Goal: Use online tool/utility: Utilize a website feature to perform a specific function

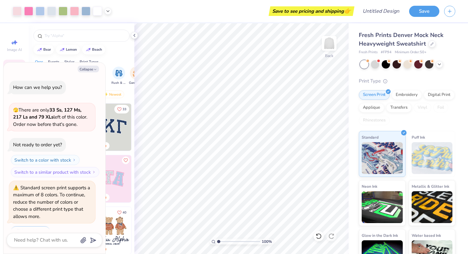
scroll to position [269, 0]
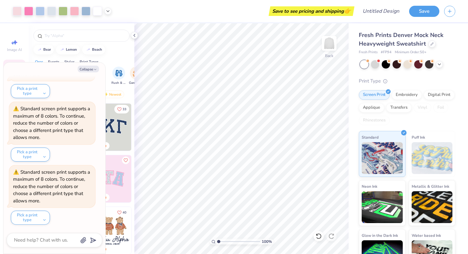
click at [120, 129] on img at bounding box center [107, 127] width 47 height 47
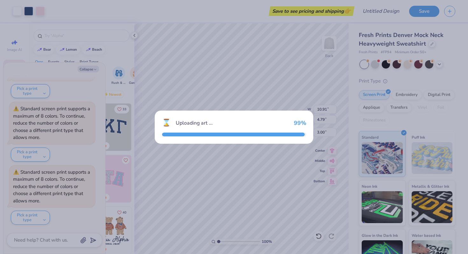
scroll to position [332, 0]
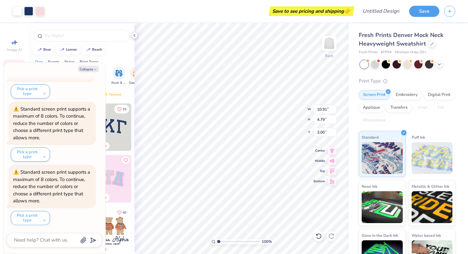
click at [136, 38] on div at bounding box center [134, 35] width 7 height 7
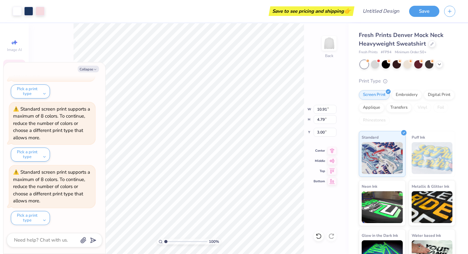
type textarea "x"
type input "8.09"
type textarea "x"
type input "9.96"
type input "4.91"
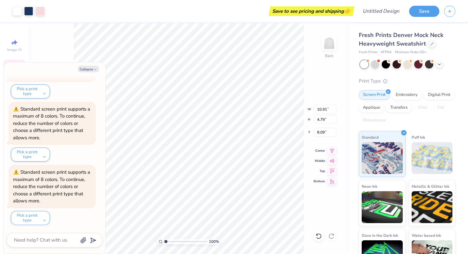
type input "2.22"
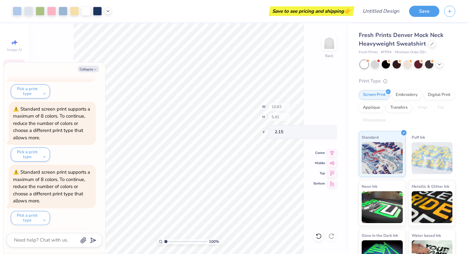
scroll to position [395, 0]
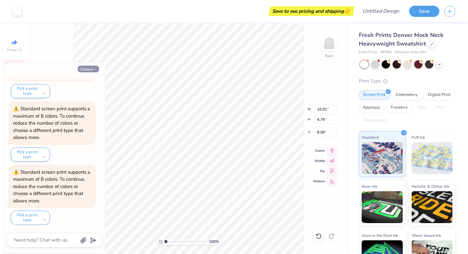
click at [97, 67] on button "Collapse" at bounding box center [88, 69] width 21 height 7
type textarea "x"
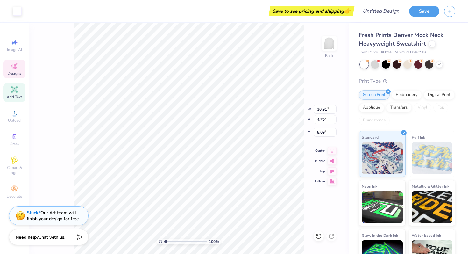
click at [16, 97] on span "Add Text" at bounding box center [14, 96] width 15 height 5
type input "5.84"
type input "1.69"
type input "9.15"
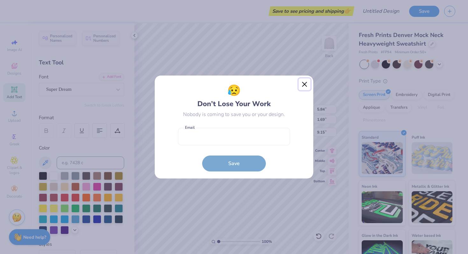
click at [305, 87] on button "Close" at bounding box center [305, 84] width 12 height 12
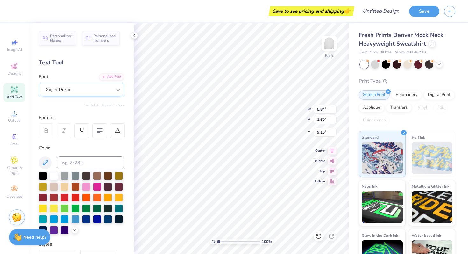
click at [118, 89] on icon at bounding box center [118, 89] width 6 height 6
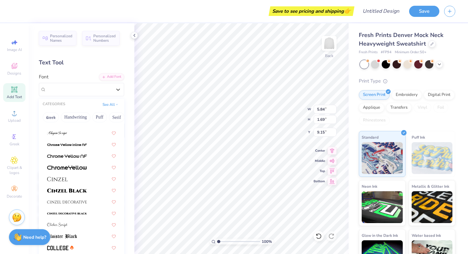
scroll to position [719, 0]
click at [84, 191] on img at bounding box center [67, 189] width 40 height 4
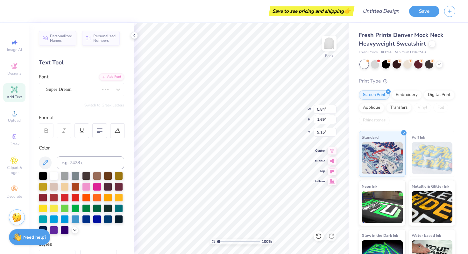
type input "6.83"
type input "1.74"
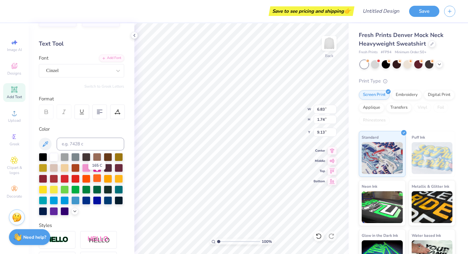
scroll to position [19, 0]
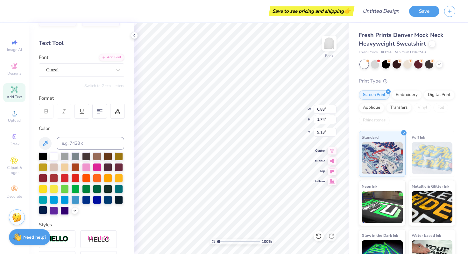
click at [45, 211] on div at bounding box center [43, 210] width 8 height 8
type input "3.53"
type textarea "T"
type textarea "ZTA"
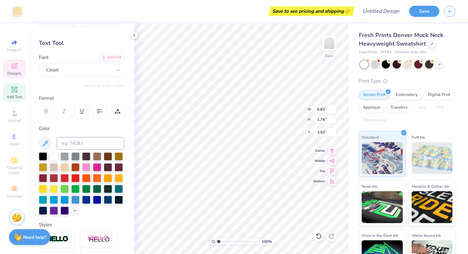
type input "3.19"
type input "4.44"
type input "2.54"
type input "4.81"
type input "1.75"
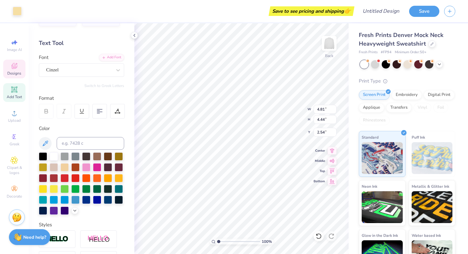
type input "3.52"
type textarea "ZTA"
type input "3.19"
type input "4.44"
type input "2.54"
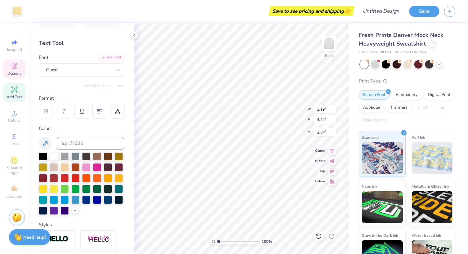
type input "4.81"
type input "1.75"
type input "3.53"
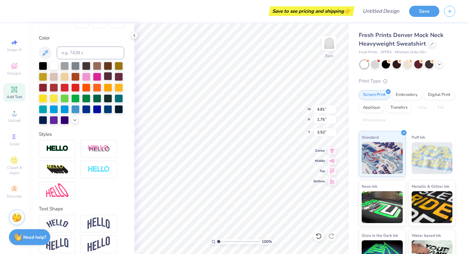
scroll to position [116, 0]
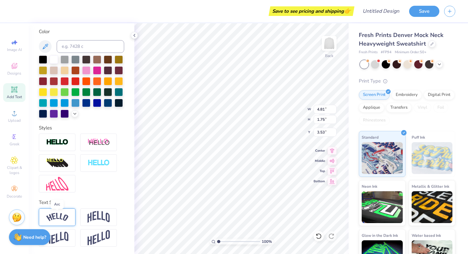
click at [64, 215] on img at bounding box center [57, 217] width 22 height 9
type input "6.01"
type input "2.40"
type input "3.21"
click at [64, 215] on img at bounding box center [57, 217] width 22 height 9
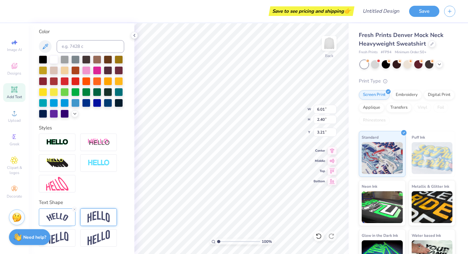
click at [89, 216] on img at bounding box center [99, 217] width 22 height 12
type input "4.81"
type input "2.69"
type input "3.06"
click at [72, 215] on div at bounding box center [57, 217] width 37 height 18
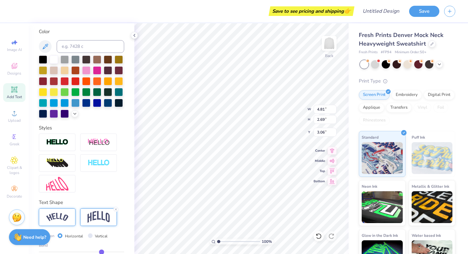
type input "6.01"
type input "2.40"
type input "3.21"
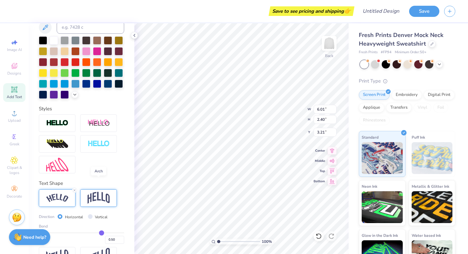
scroll to position [154, 0]
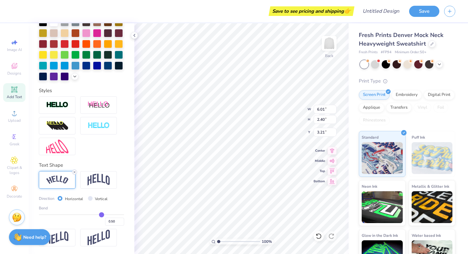
click at [75, 171] on line at bounding box center [75, 172] width 2 height 2
type input "4.81"
type input "1.75"
type input "3.53"
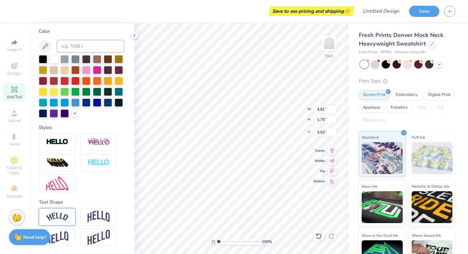
scroll to position [116, 0]
type input "8.21"
click at [15, 73] on span "Designs" at bounding box center [14, 73] width 14 height 5
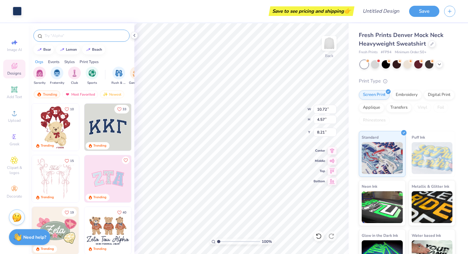
click at [61, 31] on div at bounding box center [81, 36] width 96 height 12
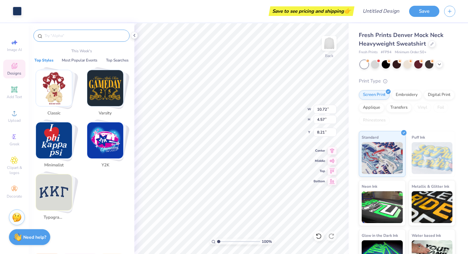
click at [61, 35] on input "text" at bounding box center [85, 35] width 82 height 6
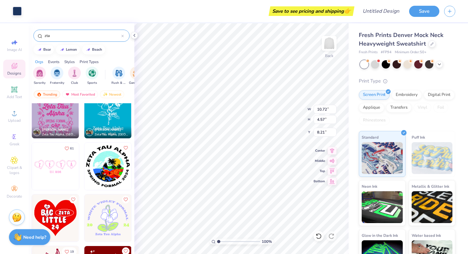
scroll to position [2462, 0]
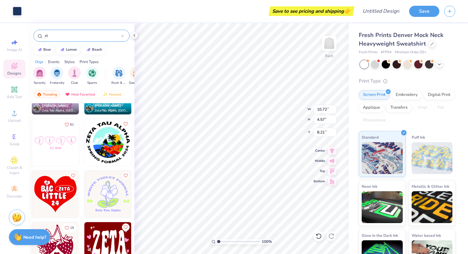
type input "z"
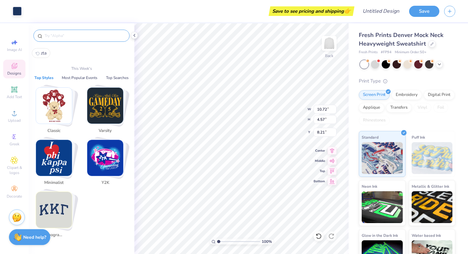
click at [51, 211] on img "Stack Card Button Typography" at bounding box center [54, 210] width 36 height 36
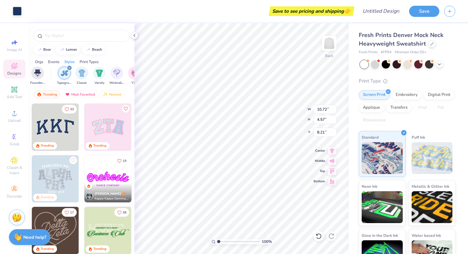
scroll to position [0, 334]
type input "0.94"
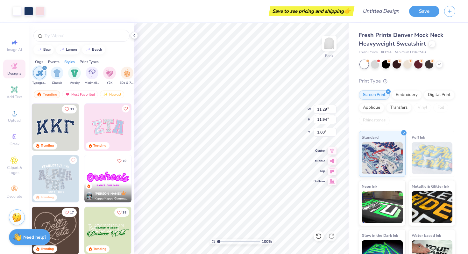
type input "1.00"
type input "1.01"
click at [277, 117] on div "100 % Back W 10.72 10.72 " H 4.57 4.57 " Y 1.01 1.01 " Center Middle Top Bottom" at bounding box center [241, 138] width 214 height 231
type input "5.97"
